Goal: Transaction & Acquisition: Purchase product/service

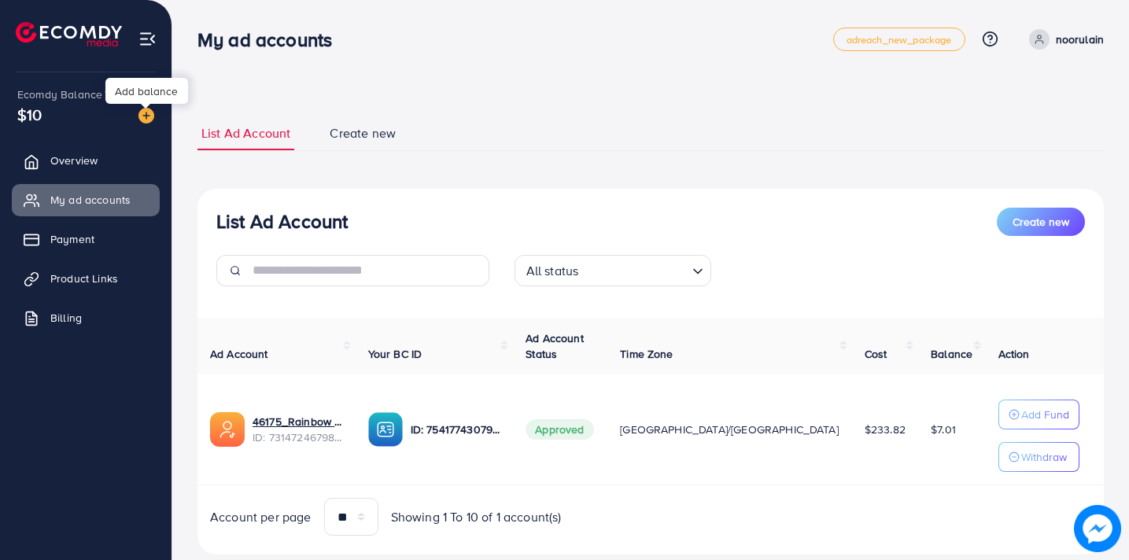
click at [143, 117] on img at bounding box center [146, 116] width 16 height 16
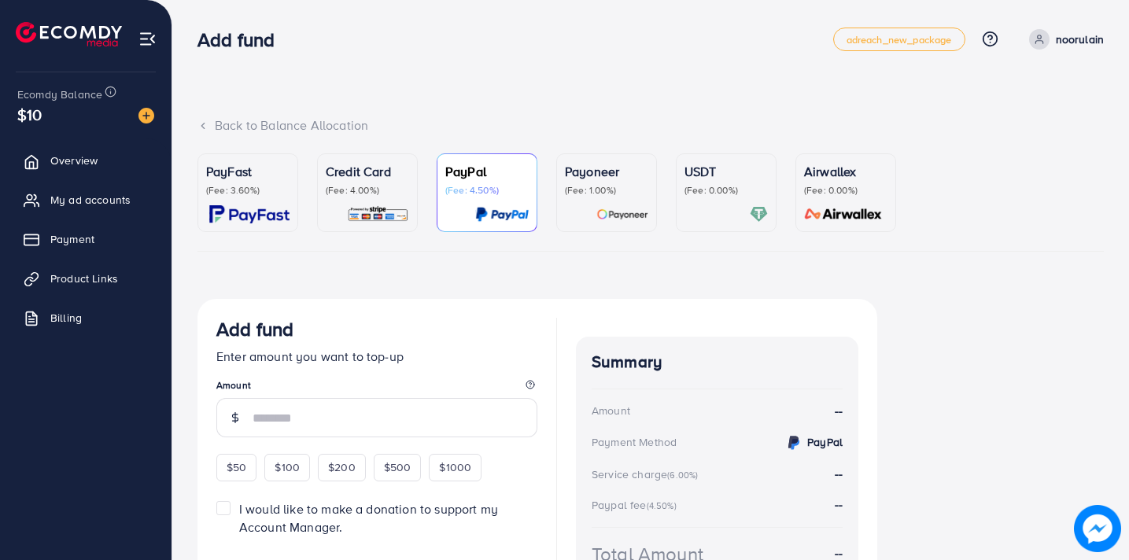
click at [343, 184] on p "(Fee: 4.00%)" at bounding box center [367, 190] width 83 height 13
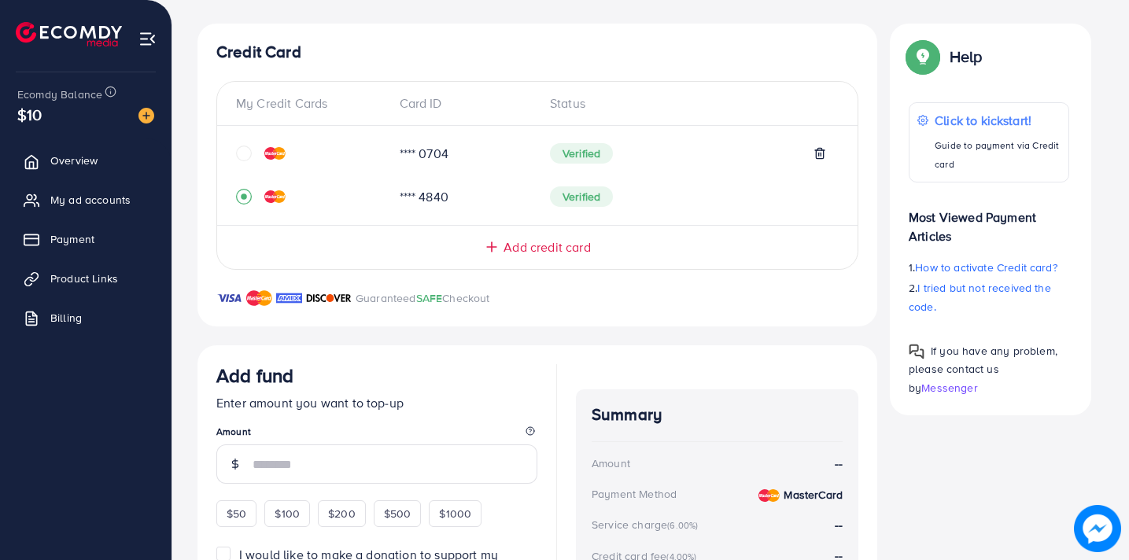
scroll to position [289, 0]
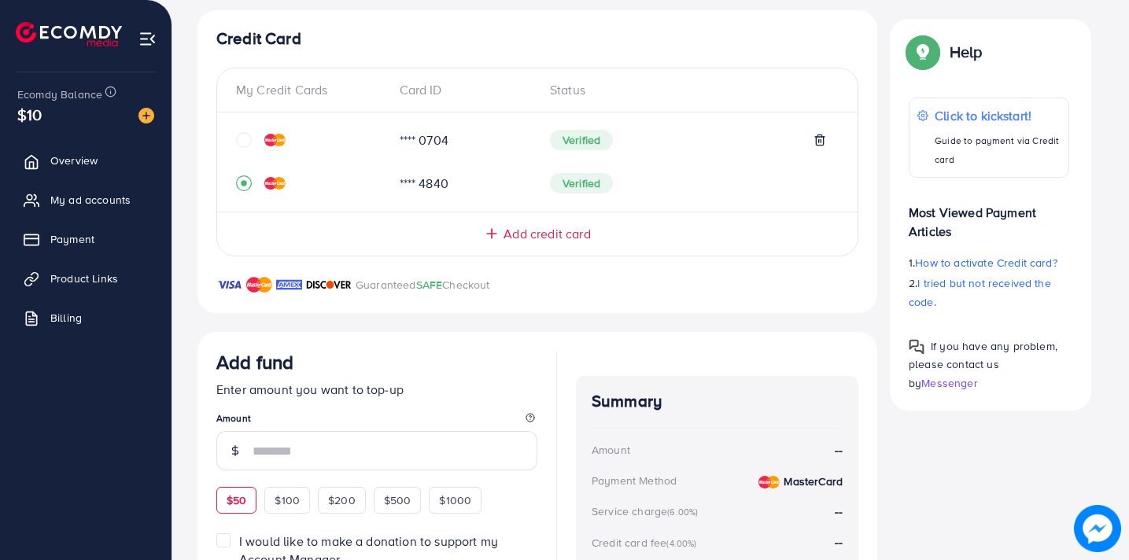
click at [238, 497] on span "$50" at bounding box center [237, 501] width 20 height 16
type input "**"
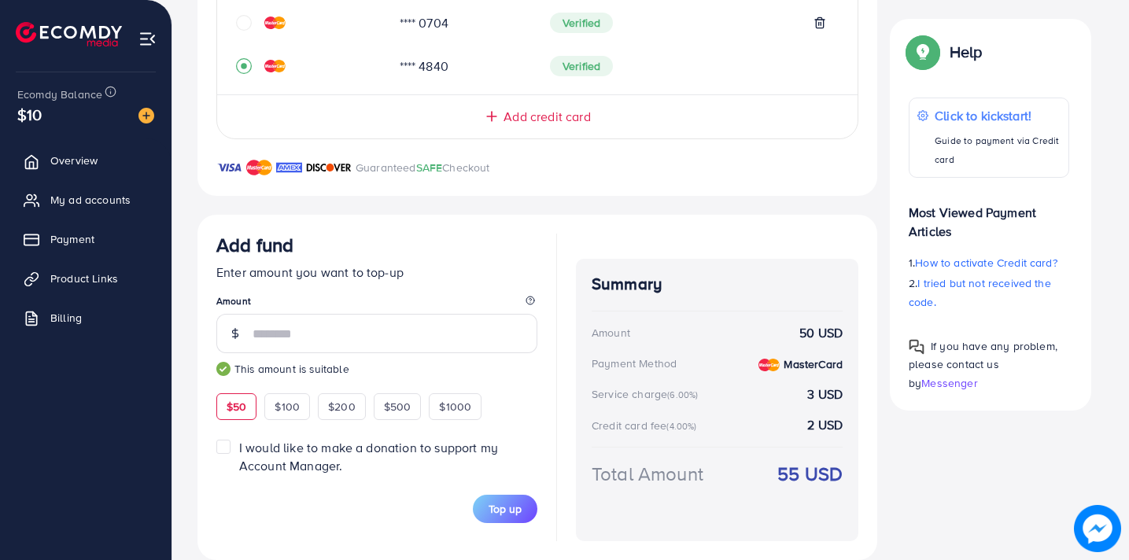
scroll to position [431, 0]
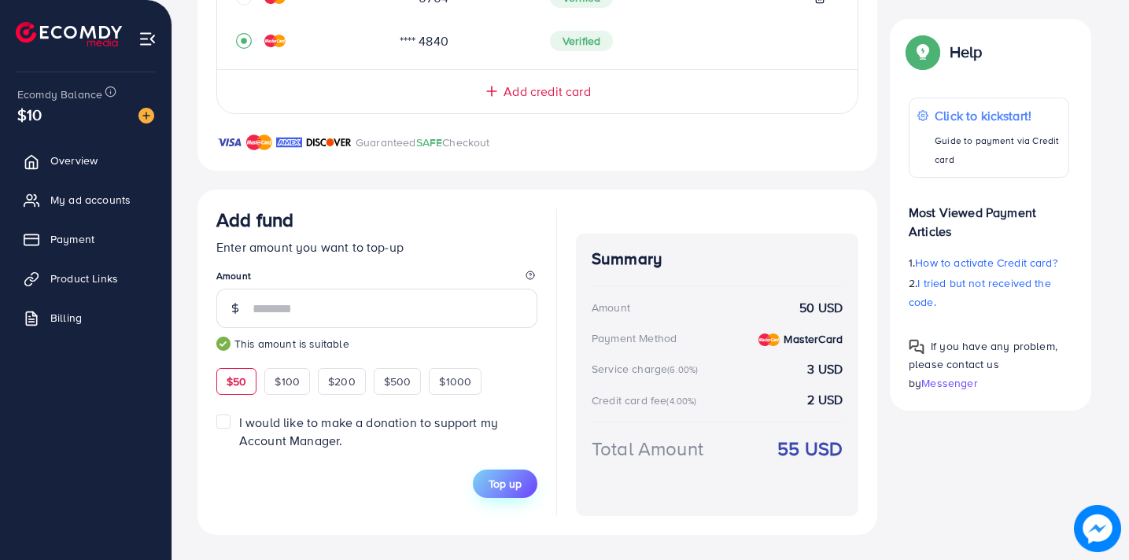
click at [504, 481] on span "Top up" at bounding box center [505, 484] width 33 height 16
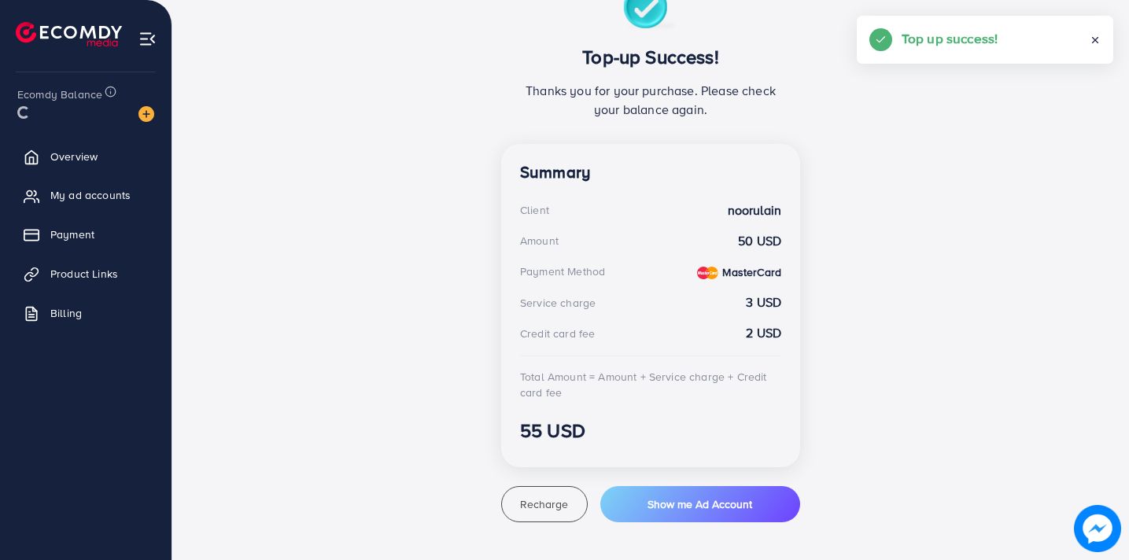
scroll to position [314, 0]
click at [360, 222] on div "Top-up Success! Thanks you for your purchase. Please check your balance again. …" at bounding box center [650, 253] width 906 height 537
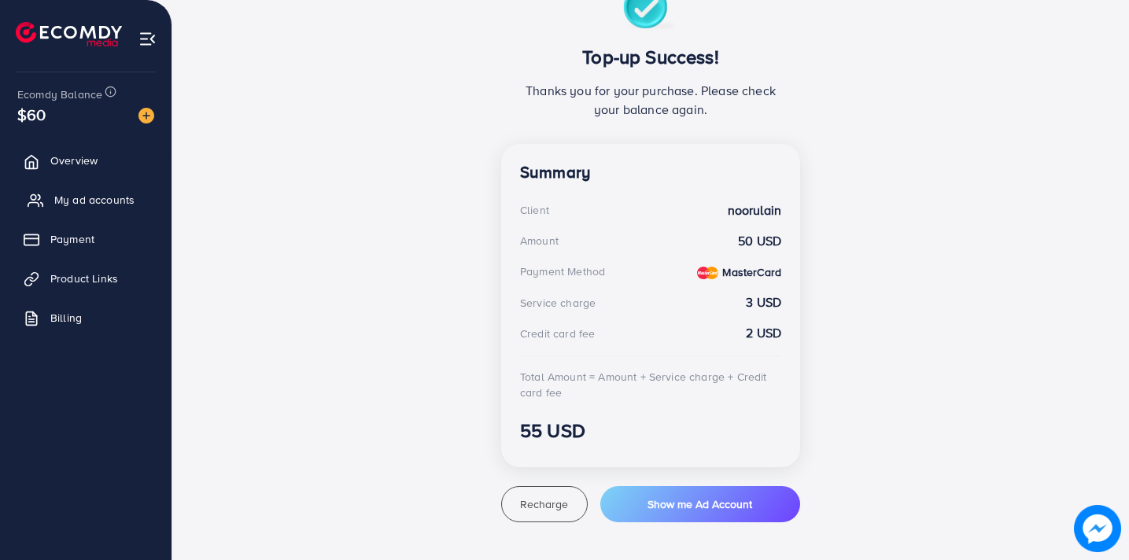
click at [109, 190] on link "My ad accounts" at bounding box center [86, 199] width 148 height 31
